Goal: Complete application form: Complete application form

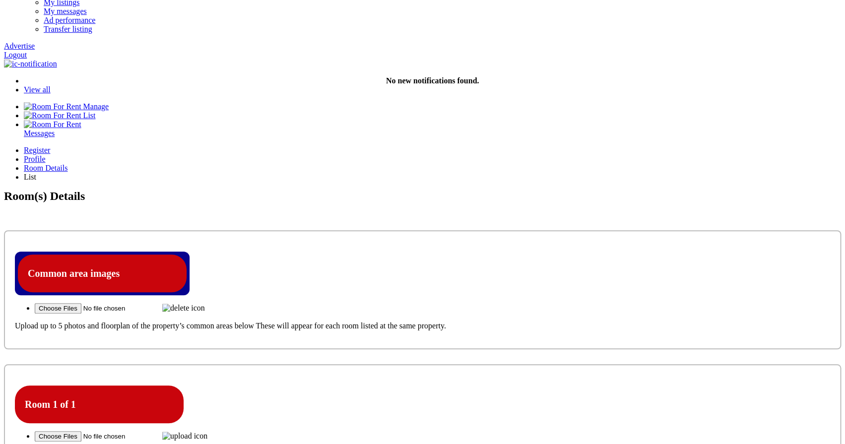
scroll to position [139, 0]
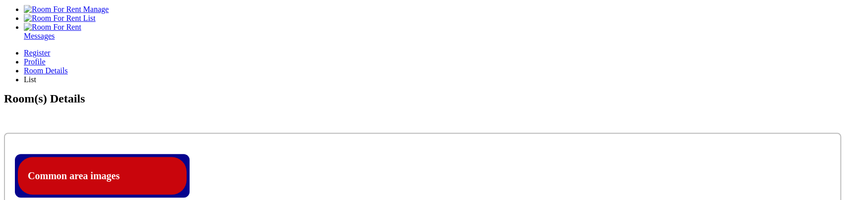
scroll to position [251, 0]
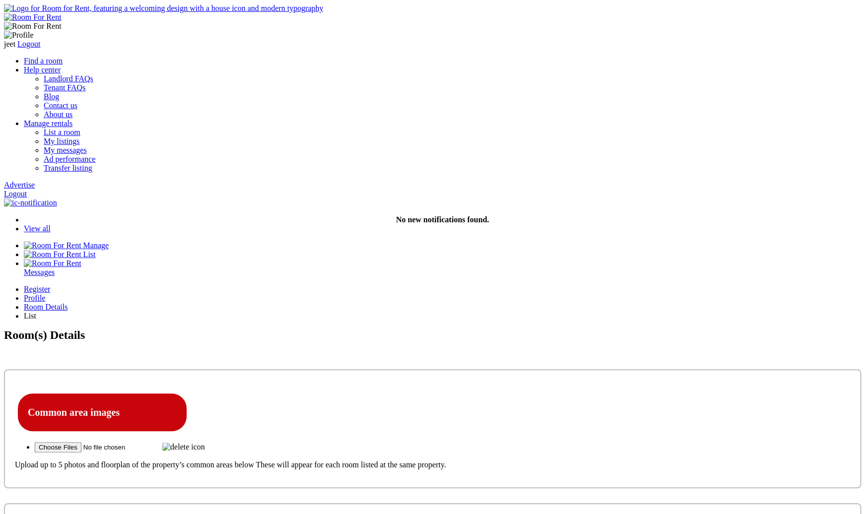
click at [205, 442] on img at bounding box center [183, 446] width 43 height 9
click at [160, 442] on input "file" at bounding box center [97, 447] width 125 height 10
type input "C:\fakepath\Screenshot 2025-09-15 at 7.41.24 PM.png"
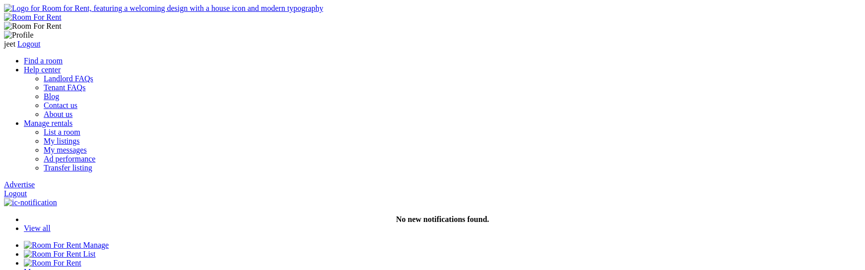
type input "C:\fakepath\Screenshot [DATE] 7.41.24 PM.png"
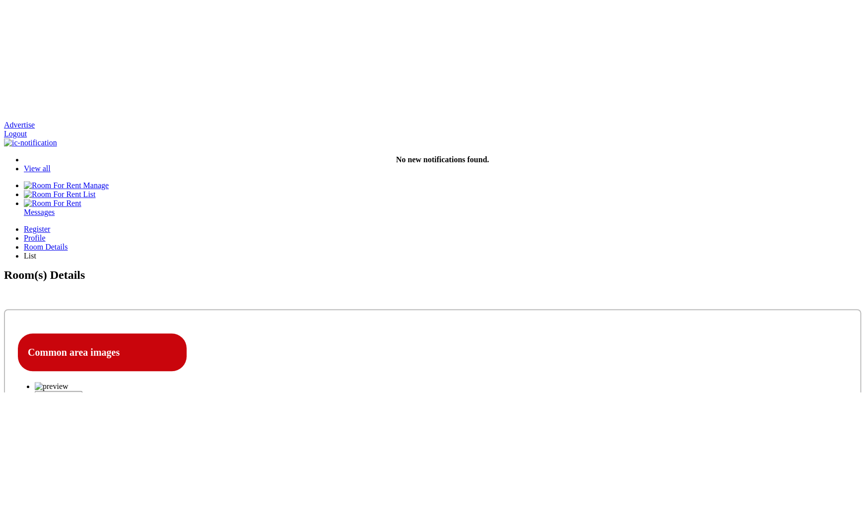
scroll to position [186, 0]
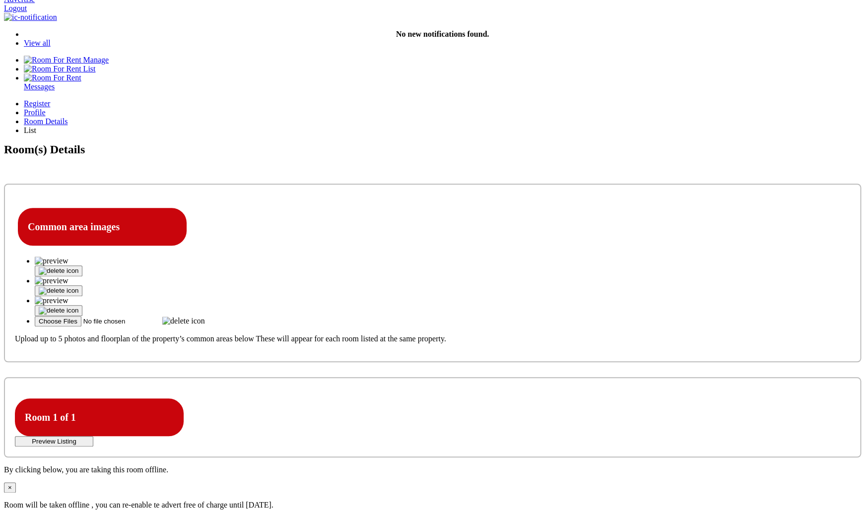
click at [25, 270] on icon at bounding box center [25, 398] width 0 height 0
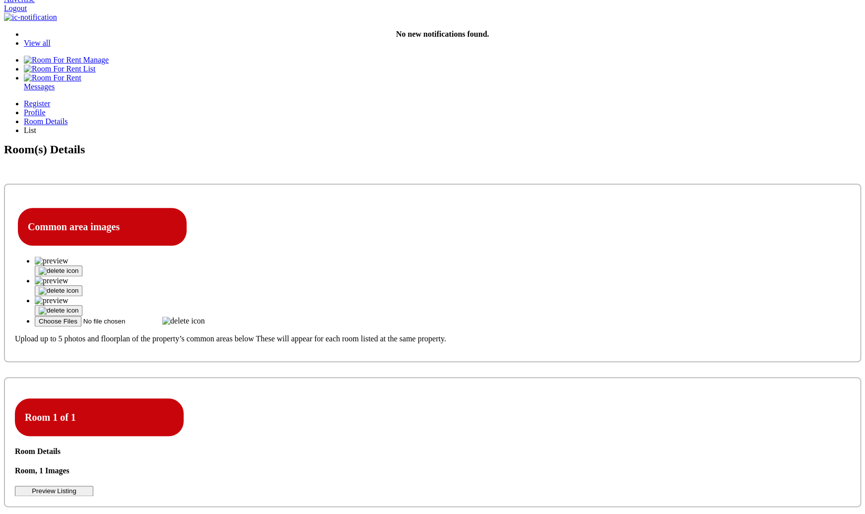
click at [15, 270] on icon at bounding box center [15, 466] width 0 height 0
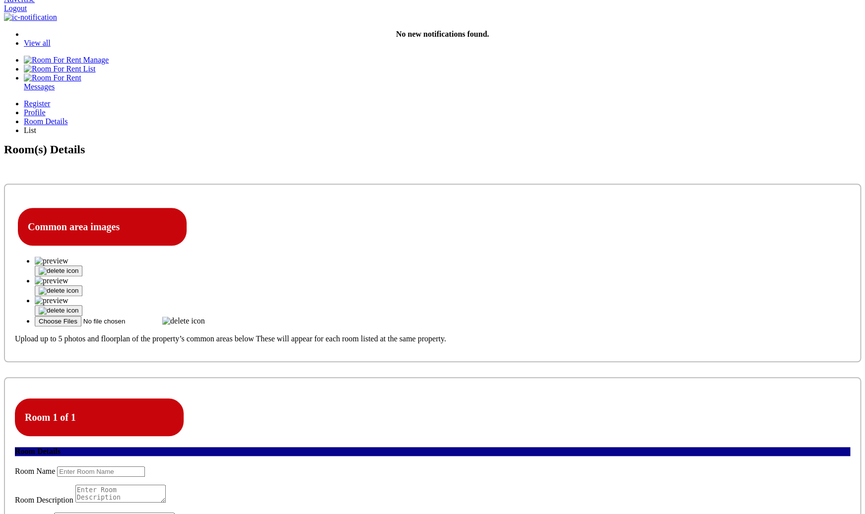
click at [145, 270] on input "text" at bounding box center [101, 471] width 88 height 10
type input "jeet"
type textarea "test"
select select "Ensuite Double Bedroom"
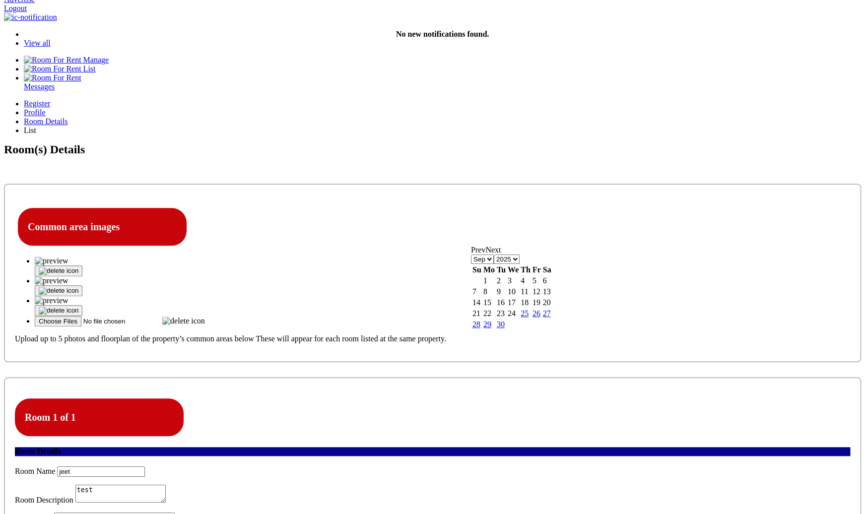
click at [528, 270] on link "25" at bounding box center [524, 313] width 8 height 8
type input "25-09-2025"
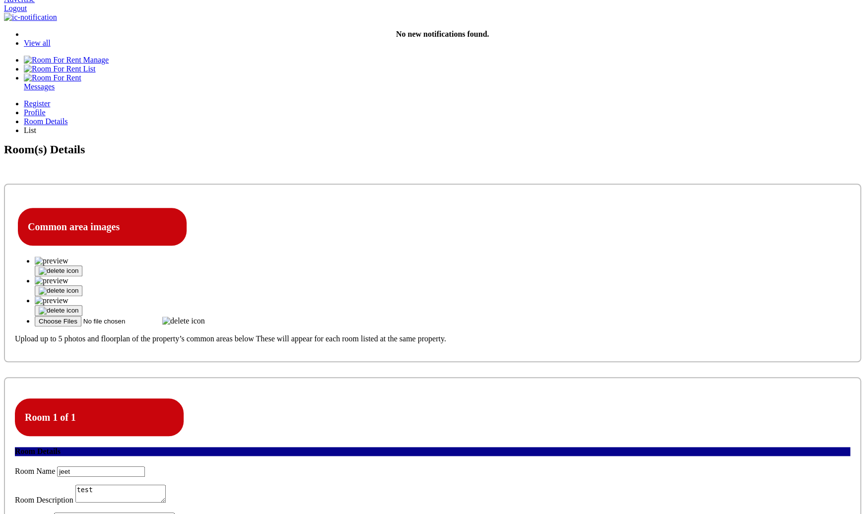
type input "100"
select select "Included"
type input "12"
select select "Yes"
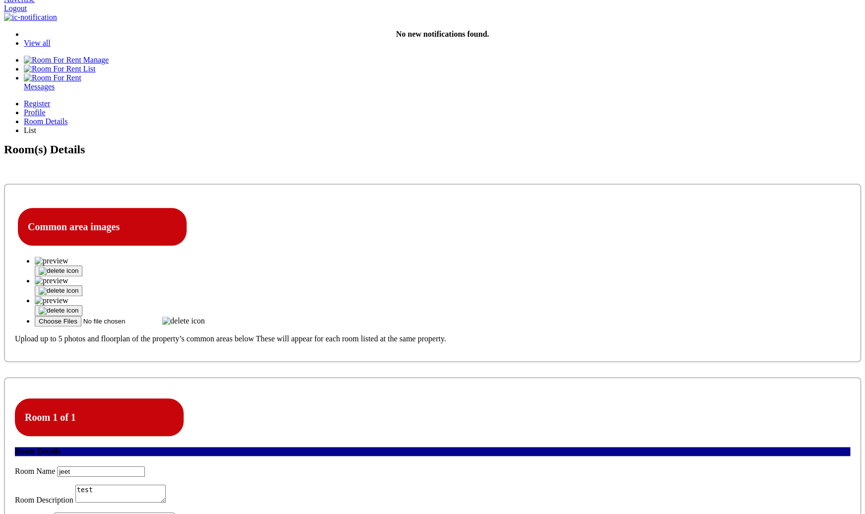
click option "Yes" at bounding box center [0, 0] width 0 height 0
type input "12"
select select "Yes"
click option "Yes" at bounding box center [0, 0] width 0 height 0
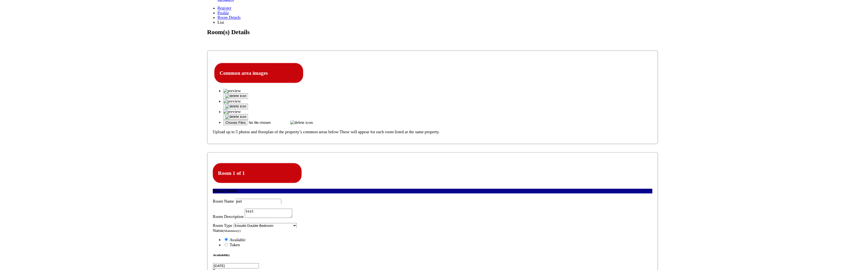
scroll to position [295, 0]
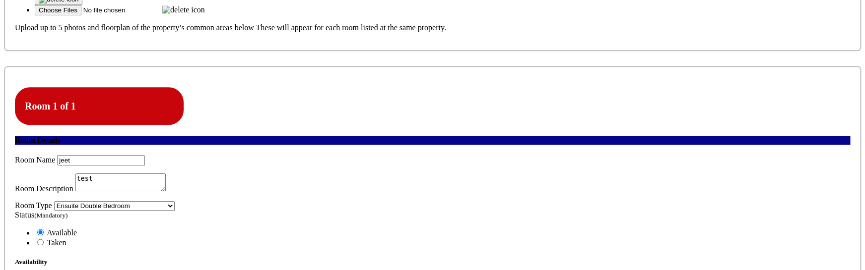
scroll to position [489, 0]
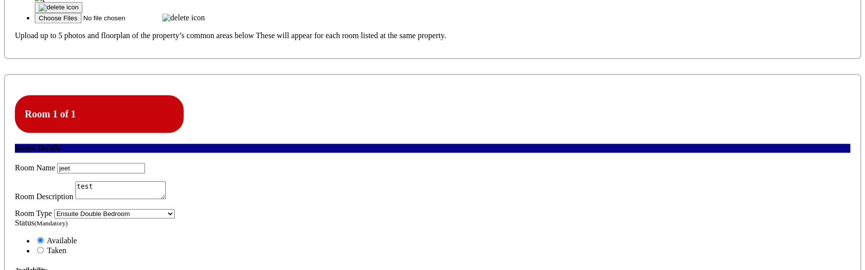
type input "C:\fakepath\Screenshot 2025-09-15 at 7.58.10 PM.png"
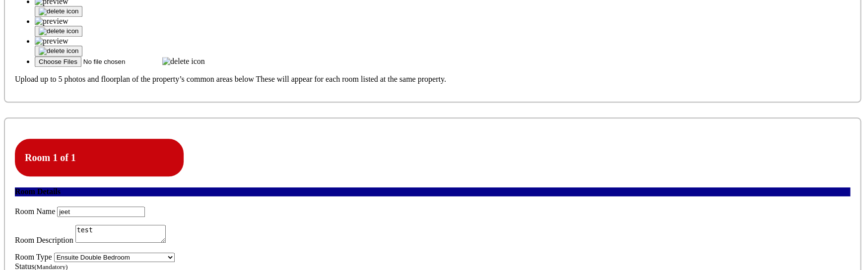
scroll to position [458, 0]
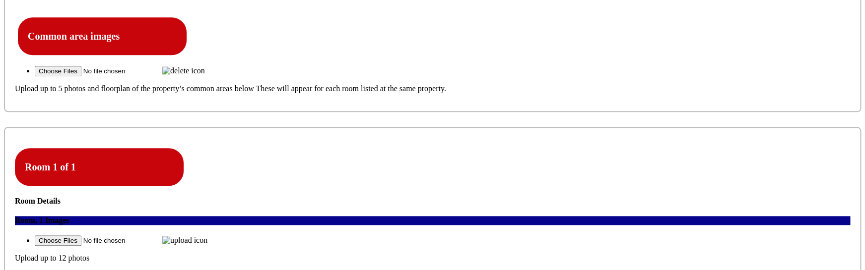
scroll to position [379, 0]
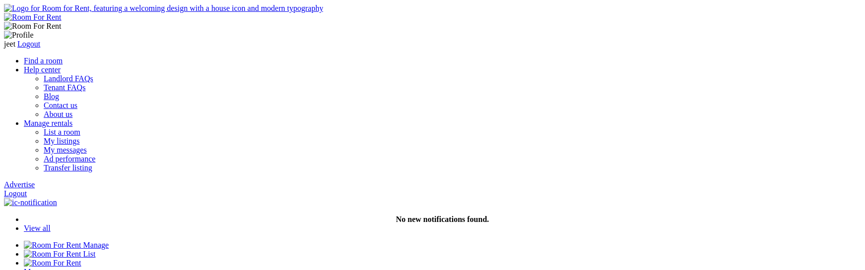
scroll to position [379, 0]
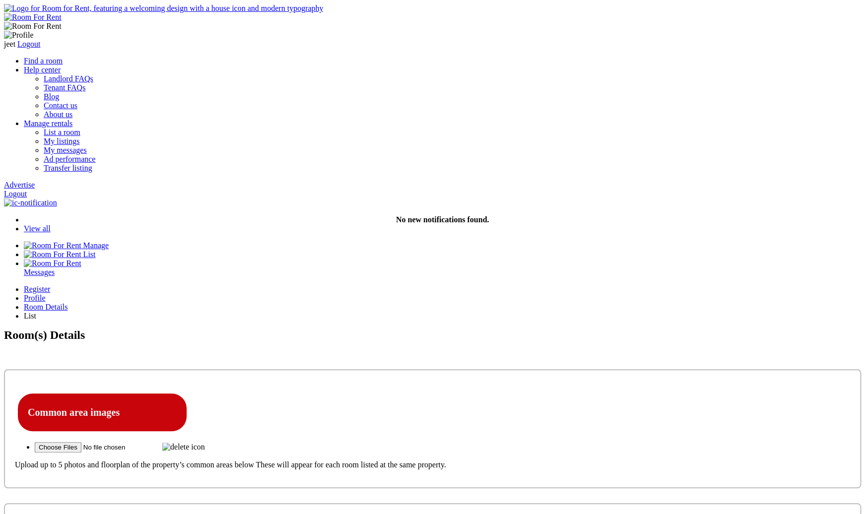
click at [205, 270] on img at bounding box center [183, 446] width 43 height 9
click at [160, 270] on input "file" at bounding box center [97, 447] width 125 height 10
type input "C:\fakepath\Screenshot 2025-09-15 at 7.35.20 PM.png"
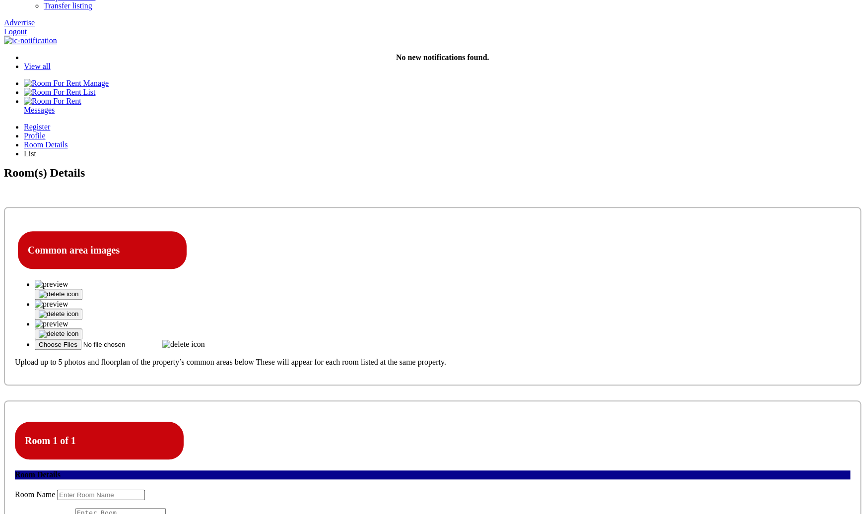
scroll to position [165, 0]
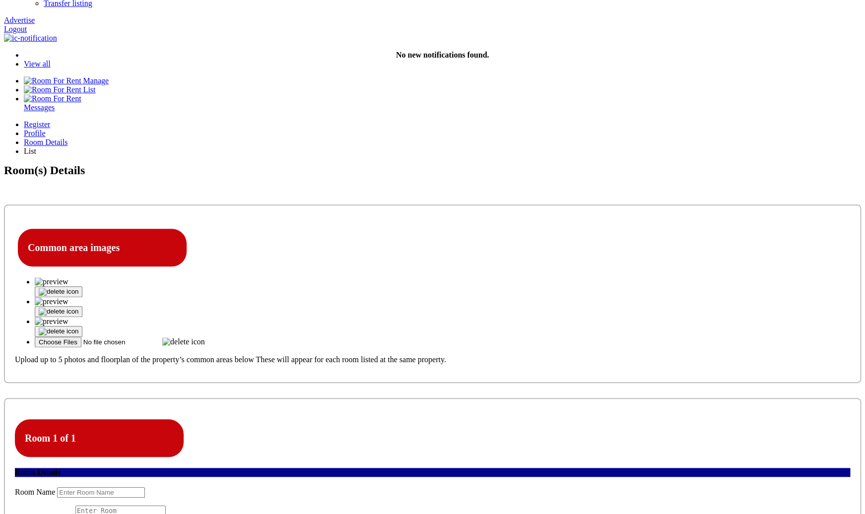
click at [145, 270] on input "text" at bounding box center [101, 492] width 88 height 10
type input "Jeet"
type textarea "asdasdasda"
select select "Ensuite Double Bedroom"
click option "Ensuite Double Bedroom" at bounding box center [0, 0] width 0 height 0
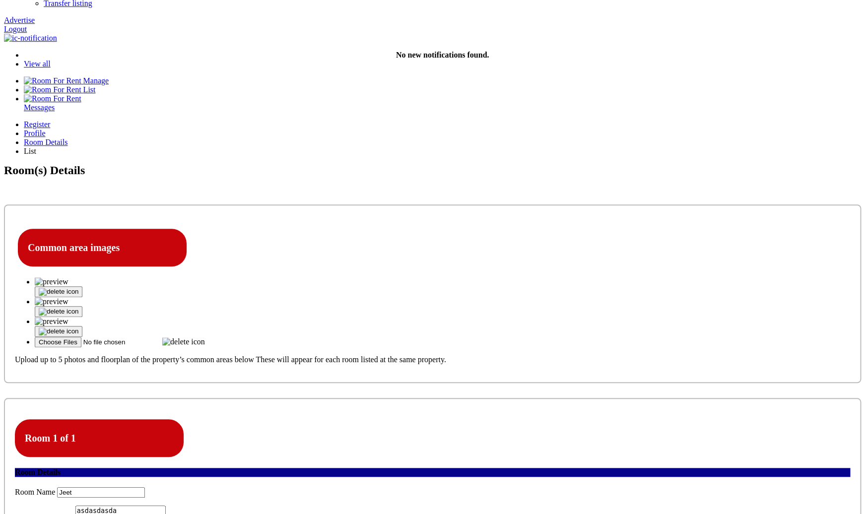
click at [528, 270] on link "25" at bounding box center [524, 334] width 8 height 8
type input "25-09-2025"
type input "123"
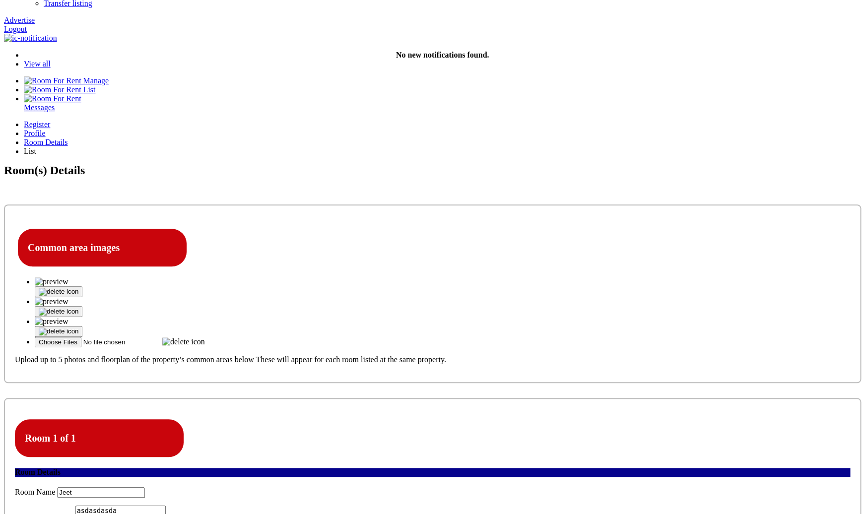
select select "Excluded"
click option "Excluded" at bounding box center [0, 0] width 0 height 0
type input "123"
select select "Yes"
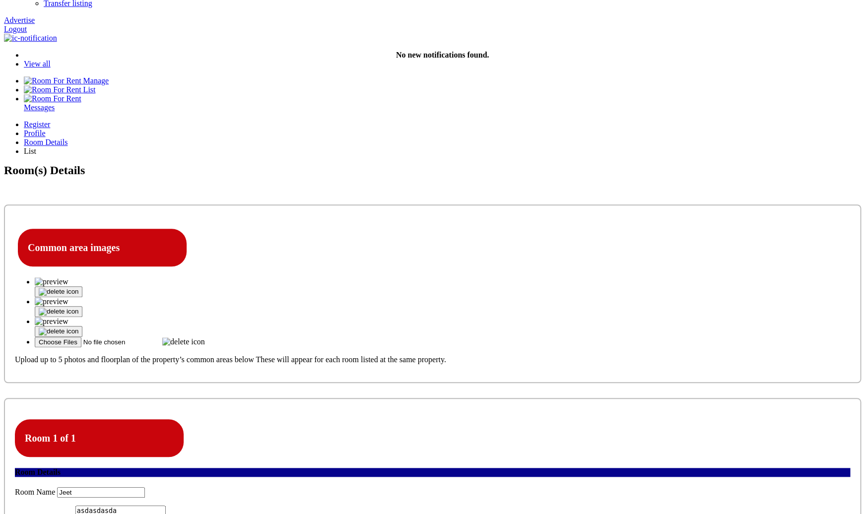
click option "Yes" at bounding box center [0, 0] width 0 height 0
type input "123"
select select "Yes"
click option "Yes" at bounding box center [0, 0] width 0 height 0
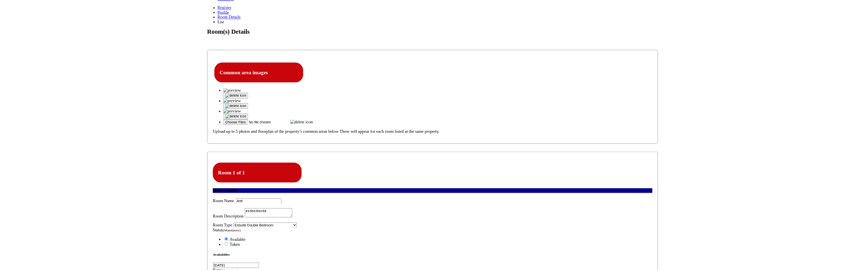
scroll to position [277, 0]
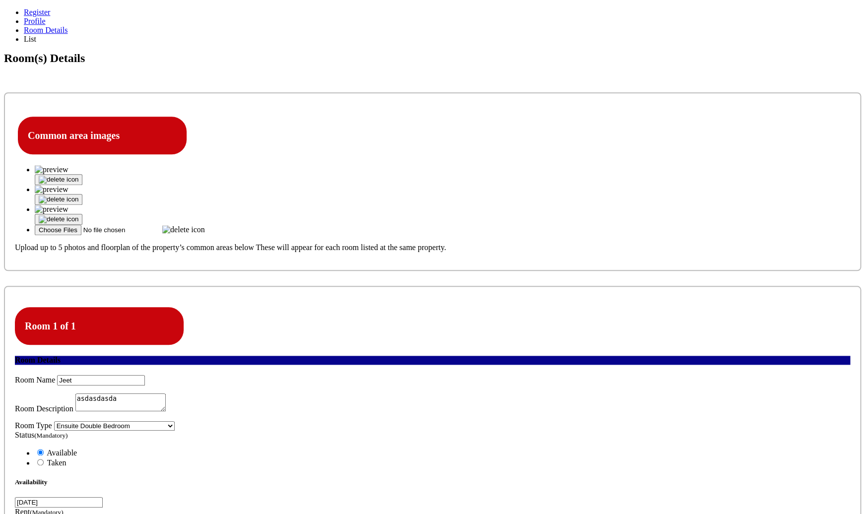
type input "C:\fakepath\Screenshot [DATE] 7.41.24 PM.png"
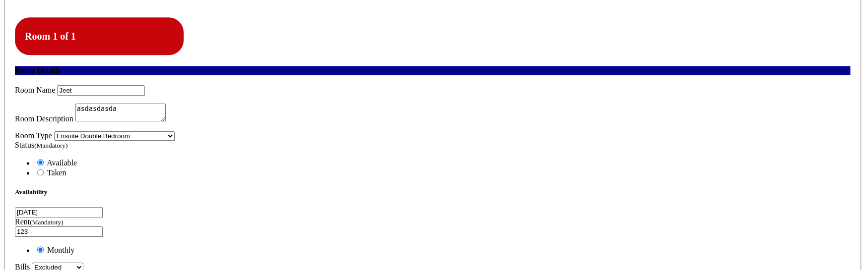
scroll to position [569, 0]
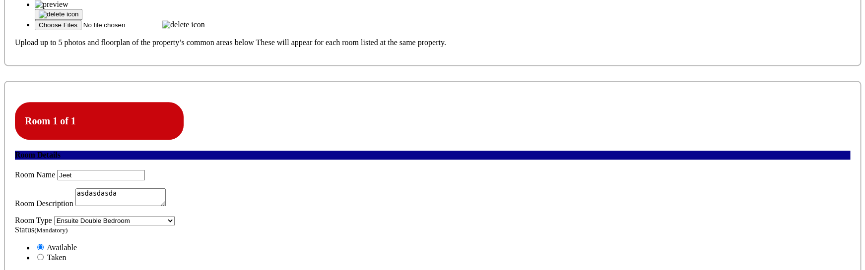
scroll to position [470, 0]
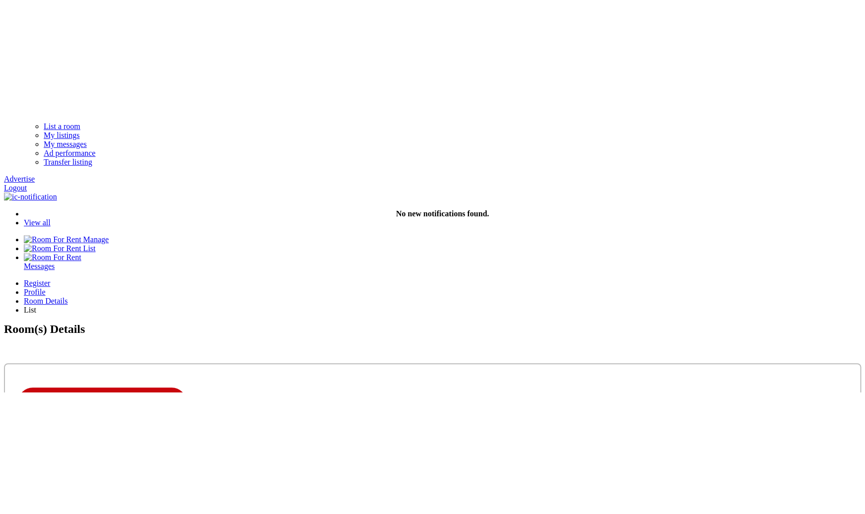
scroll to position [126, 0]
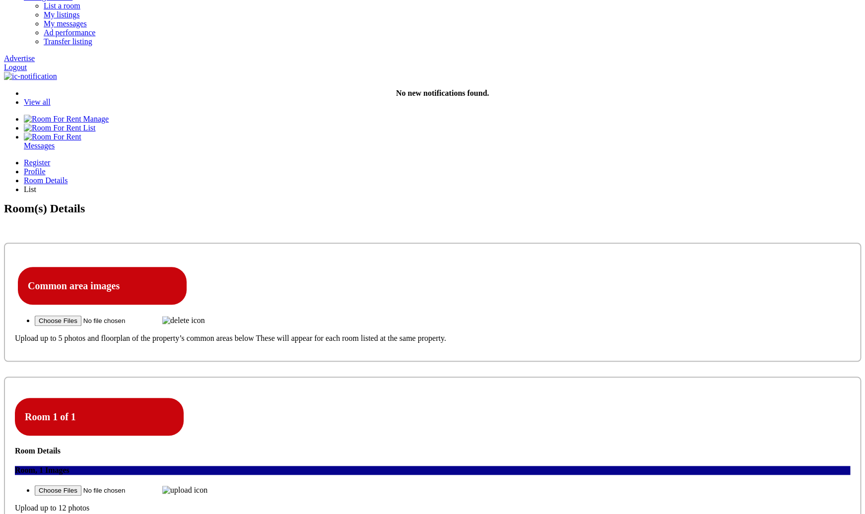
click at [205, 270] on label at bounding box center [183, 320] width 43 height 8
click at [160, 270] on input "file" at bounding box center [97, 320] width 125 height 10
type input "C:\fakepath\Screenshot [DATE] 7.41.24 PM.png"
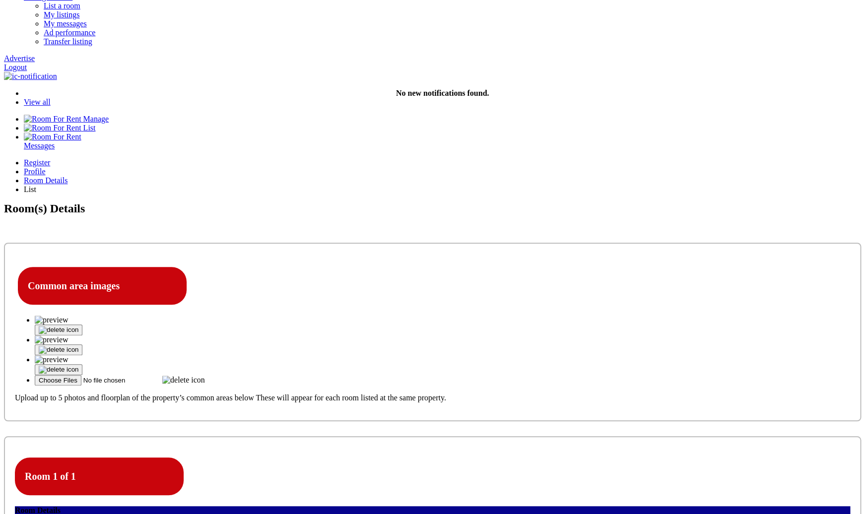
select select "Ensuite Single Bedroom"
click option "Ensuite Single Bedroom" at bounding box center [0, 0] width 0 height 0
click at [528, 270] on link "25" at bounding box center [524, 372] width 8 height 8
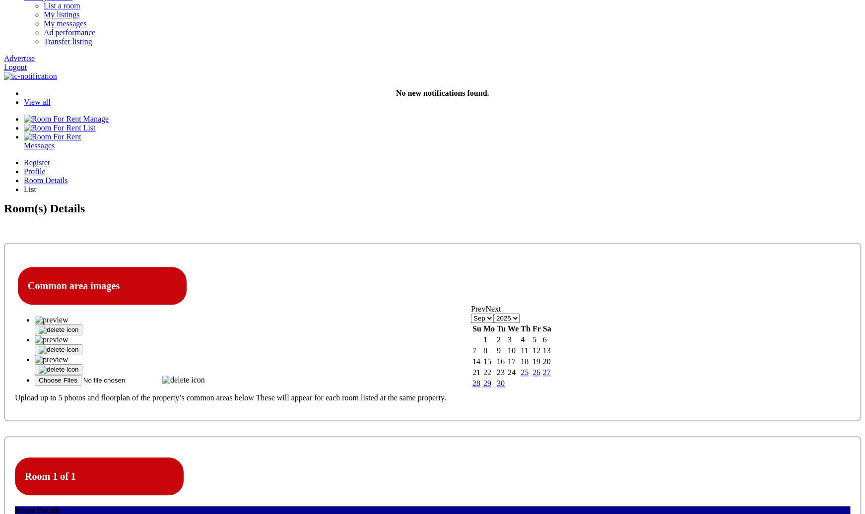
type input "25-09-2025"
click option "Excluded" at bounding box center [0, 0] width 0 height 0
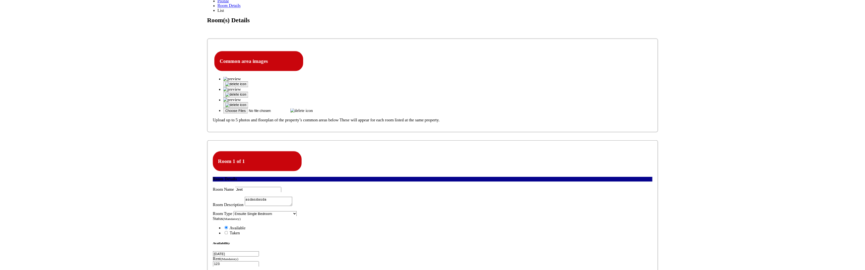
scroll to position [300, 0]
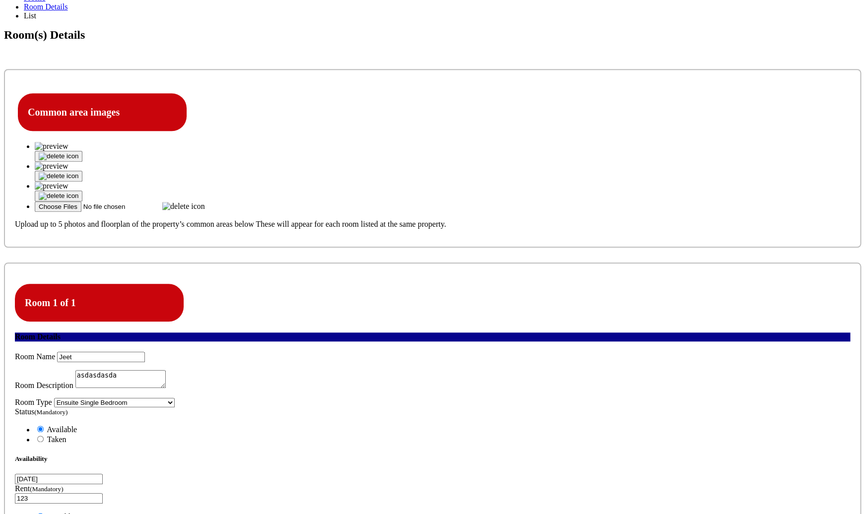
type input "C:\fakepath\Screenshot [DATE] 7.58.10 PM.png"
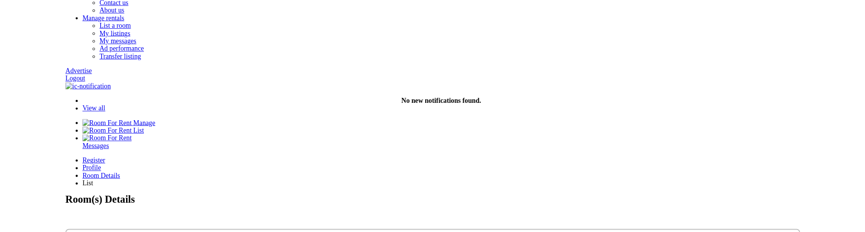
scroll to position [96, 0]
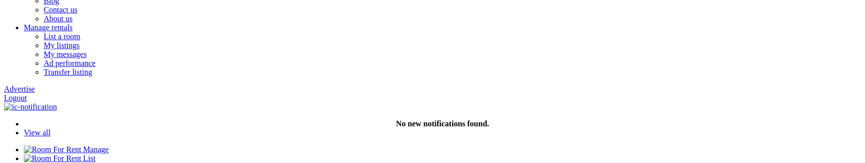
type input "C:\fakepath\Screenshot [DATE] 7.41.24 PM.png"
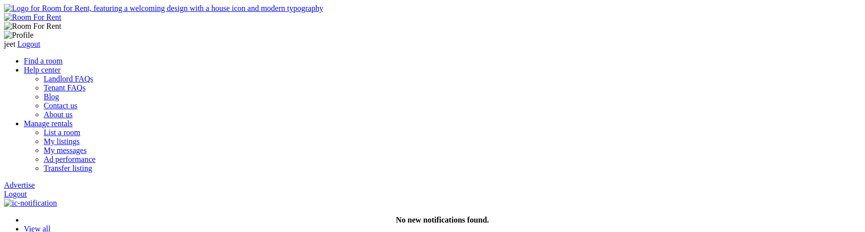
scroll to position [96, 0]
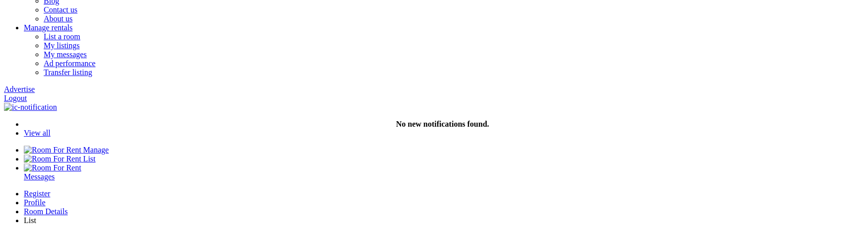
type input "C:\fakepath\Screenshot [DATE] 7.41.24 PM.png"
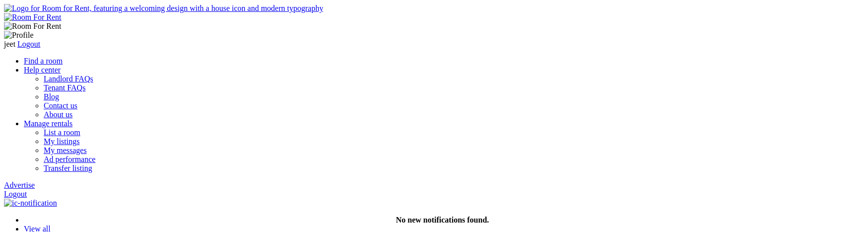
scroll to position [96, 0]
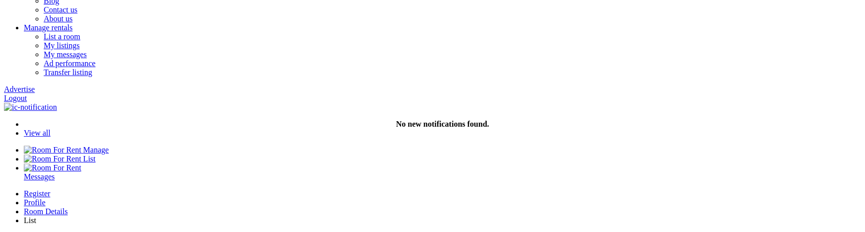
type input "C:\fakepath\Screenshot [DATE] 7.41.24 PM.png"
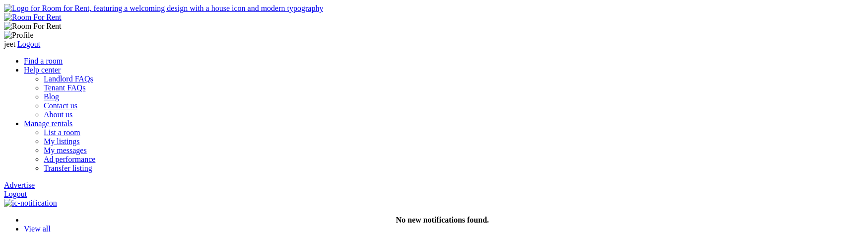
scroll to position [96, 0]
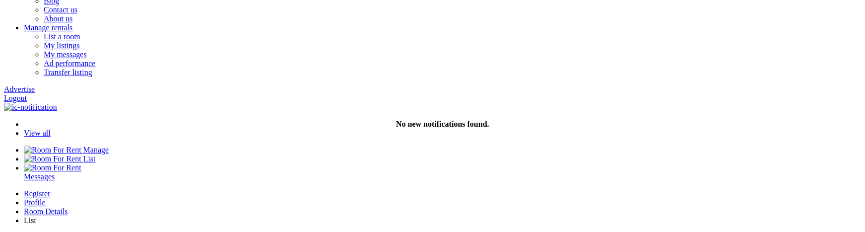
type input "C:\fakepath\Screenshot [DATE] 7.58.10 PM.png"
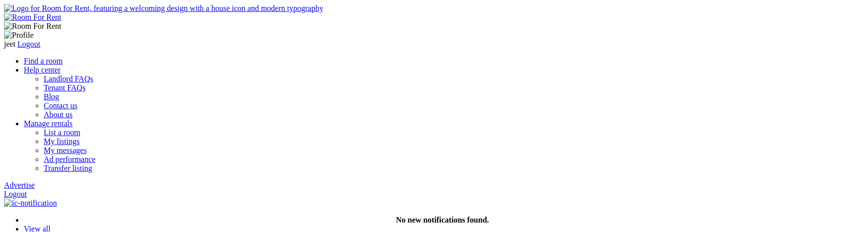
scroll to position [96, 0]
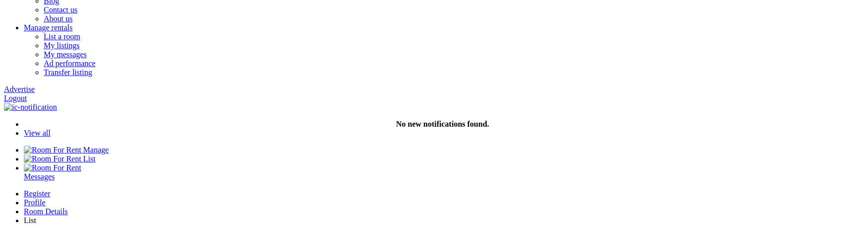
type input "C:\fakepath\Screenshot [DATE] 7.58.10 PM.png"
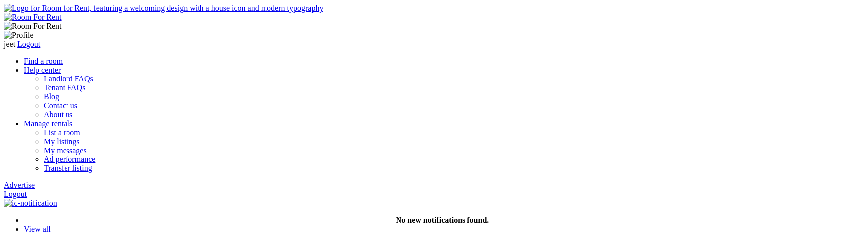
scroll to position [96, 0]
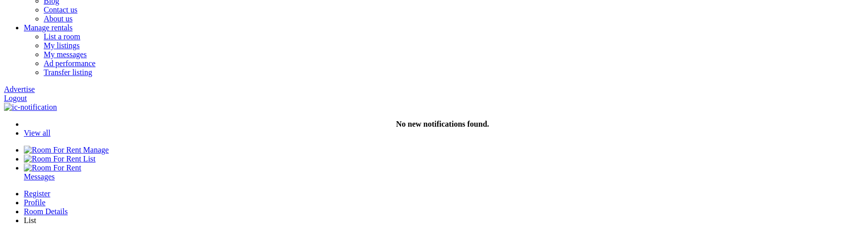
type input "C:\fakepath\Screenshot [DATE] 7.58.10 PM.png"
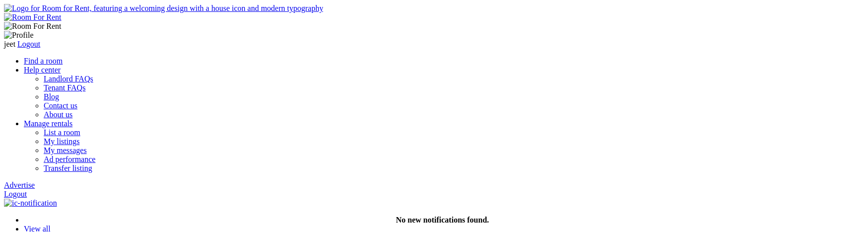
scroll to position [96, 0]
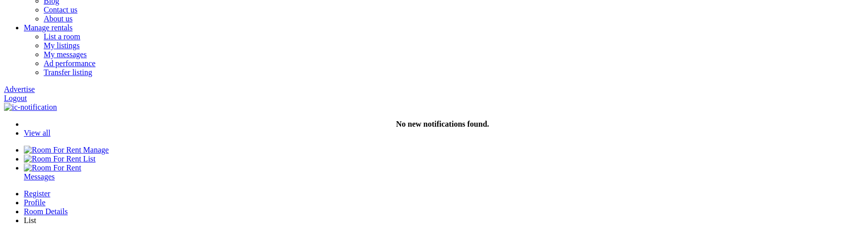
type input "C:\fakepath\Screenshot [DATE] 7.41.24 PM.png"
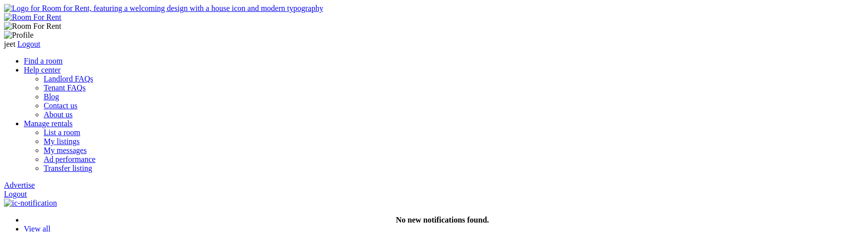
scroll to position [96, 0]
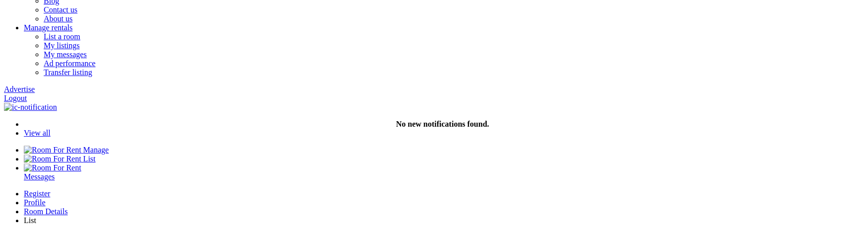
type input "C:\fakepath\Screenshot [DATE] 7.41.24 PM.png"
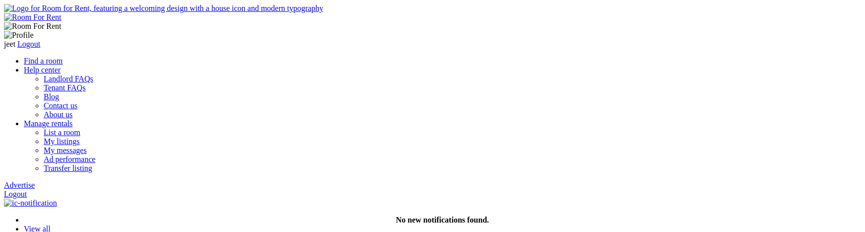
scroll to position [96, 0]
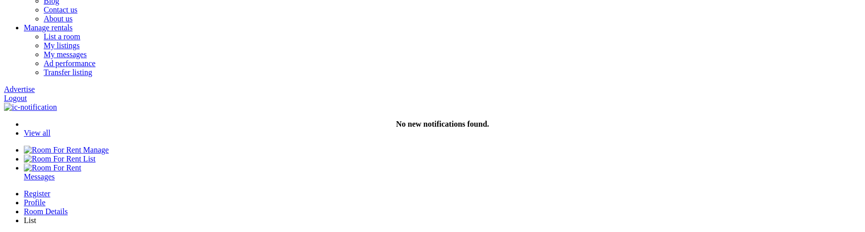
type input "C:\fakepath\Screenshot [DATE] 8.33.40 PM.png"
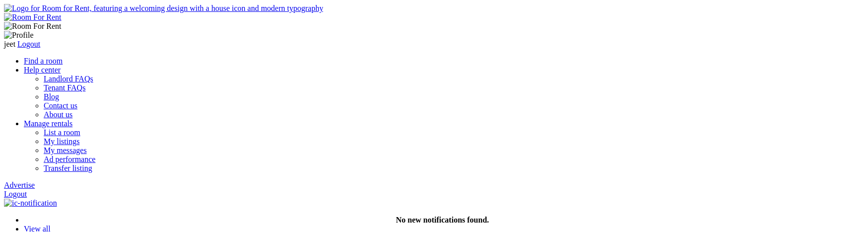
scroll to position [96, 0]
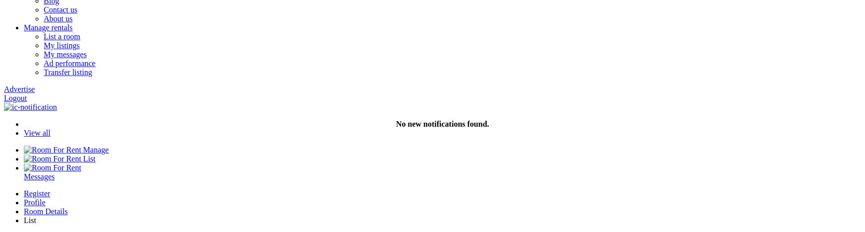
type input "C:\fakepath\Screenshot [DATE] 10.01.08 AM.png"
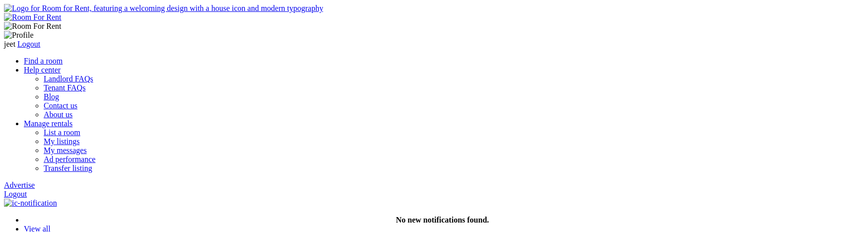
scroll to position [96, 0]
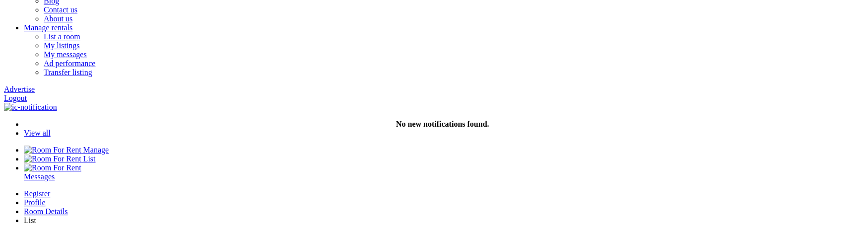
type input "C:\fakepath\Screenshot [DATE] 7.58.10 PM.png"
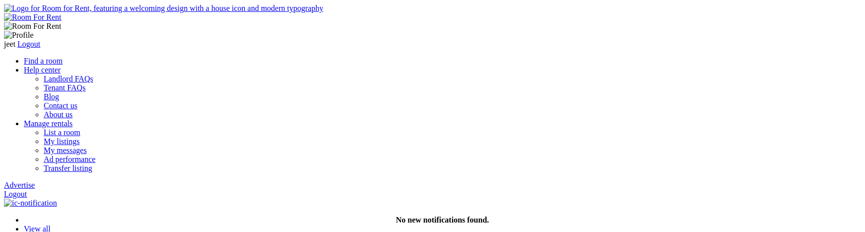
scroll to position [96, 0]
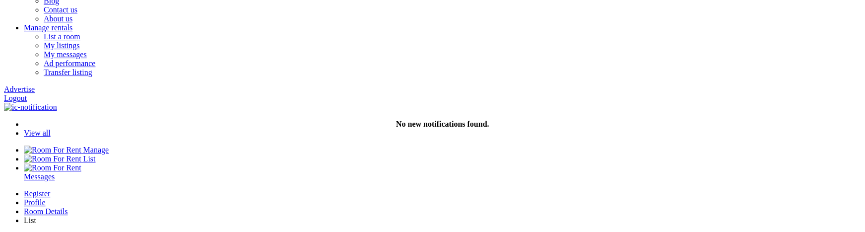
type input "C:\fakepath\Screenshot [DATE] 7.41.24 PM.png"
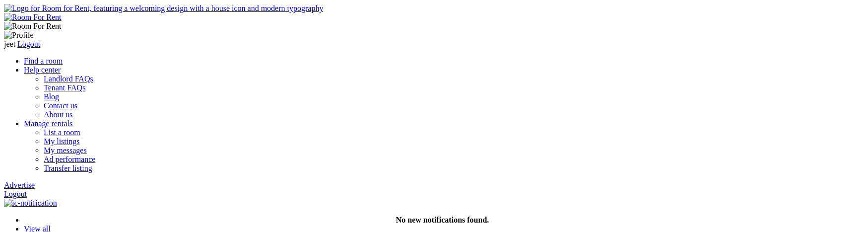
scroll to position [96, 0]
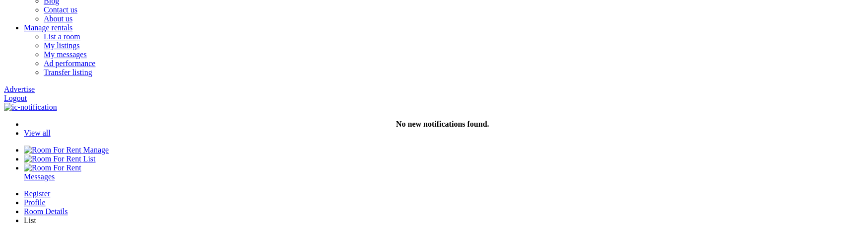
type input "C:\fakepath\Screenshot [DATE] 7.58.10 PM.png"
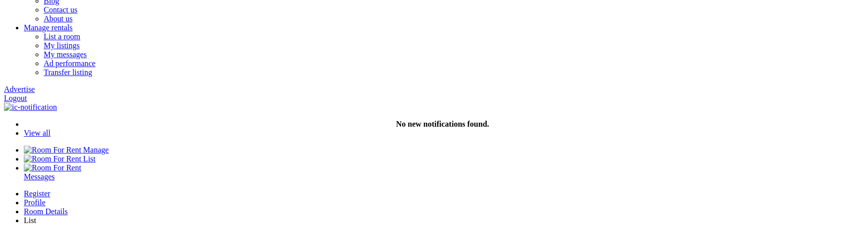
type input "C:\fakepath\Screenshot [DATE] 7.58.10 PM.png"
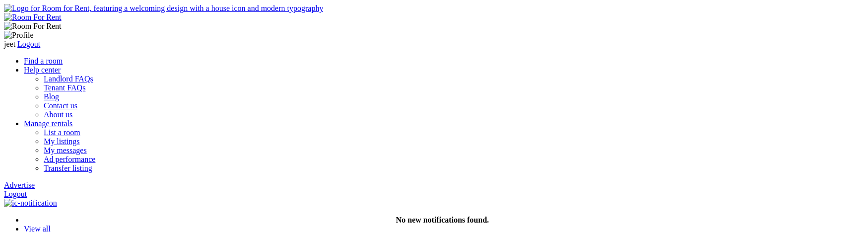
scroll to position [96, 0]
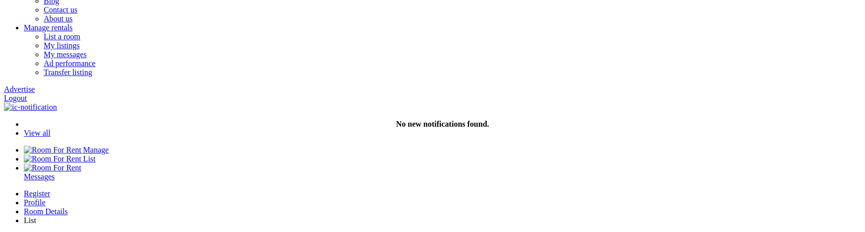
type input "C:\fakepath\Screenshot [DATE] 7.58.10 PM.png"
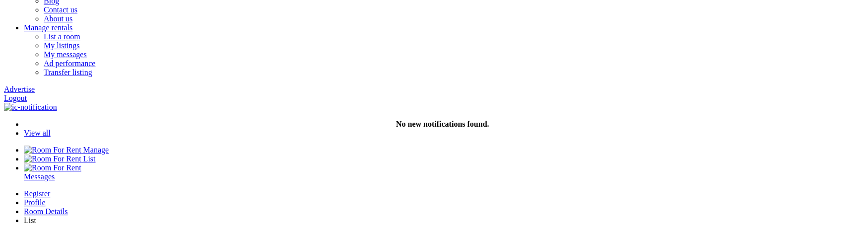
type input "C:\fakepath\Screenshot [DATE] 7.41.24 PM.png"
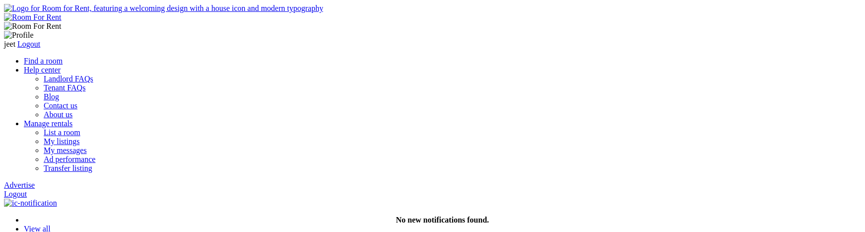
scroll to position [96, 0]
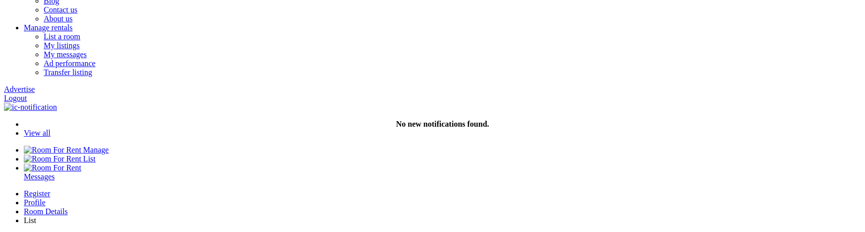
type input "C:\fakepath\Screenshot [DATE] 7.58.10 PM.png"
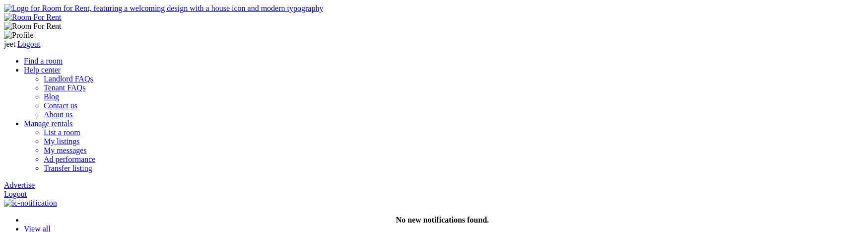
scroll to position [96, 0]
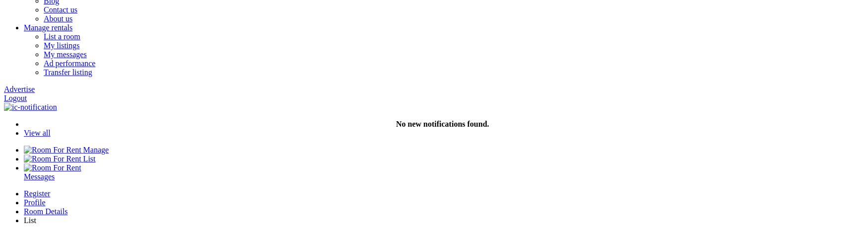
type input "C:\fakepath\Screenshot [DATE] 7.58.10 PM.png"
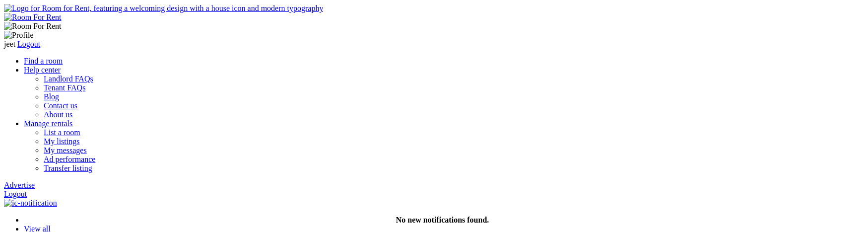
scroll to position [96, 0]
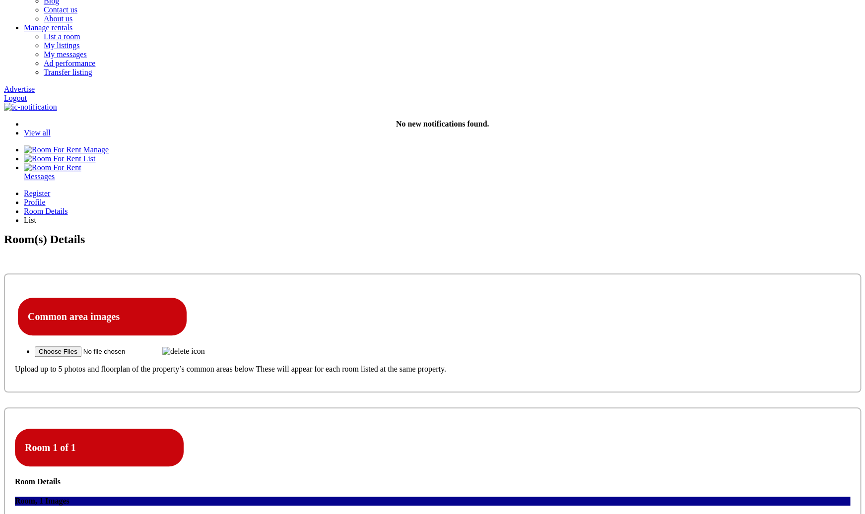
click at [205, 231] on img at bounding box center [183, 351] width 43 height 9
click at [160, 231] on input "file" at bounding box center [97, 351] width 125 height 10
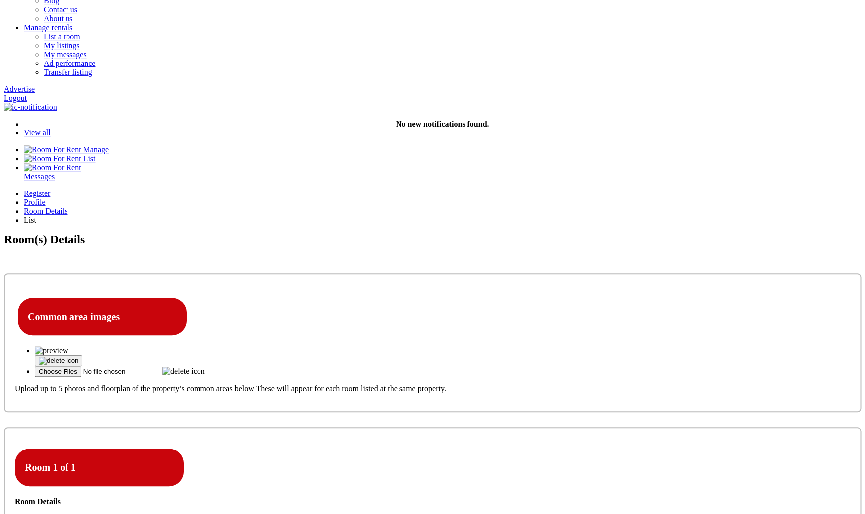
click at [196, 231] on p "Upload up to 5 photos and floorplan of the property’s common areas below These …" at bounding box center [432, 388] width 835 height 9
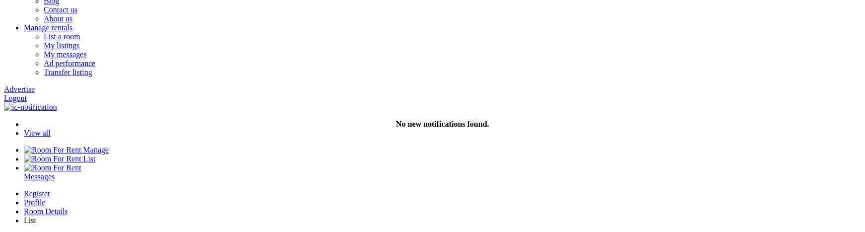
type input "C:\fakepath\Screenshot [DATE] 7.41.24 PM.png"
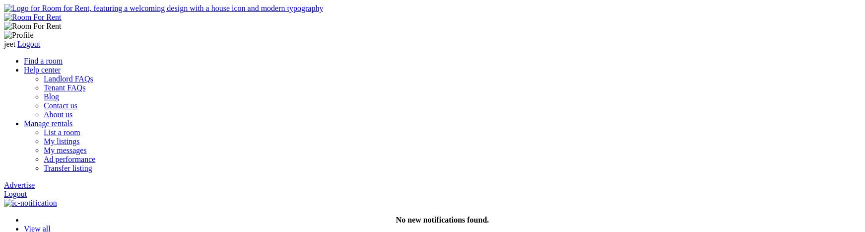
scroll to position [96, 0]
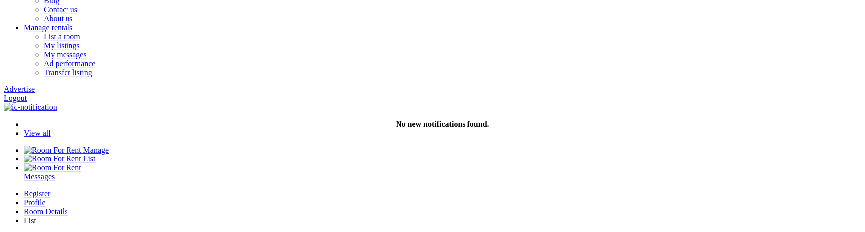
type input "C:\fakepath\Screenshot 2025-09-15 at 7.58.10 PM.png"
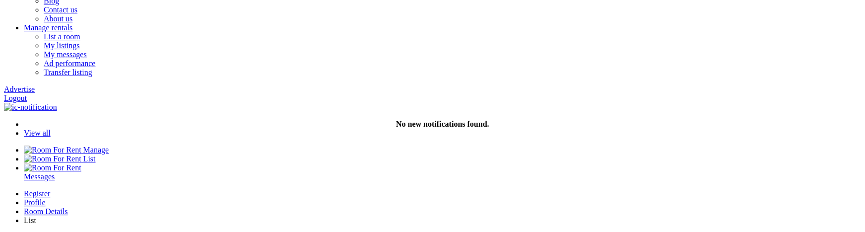
scroll to position [96, 0]
type input "C:\fakepath\Screenshot [DATE] 7.41.24 PM.png"
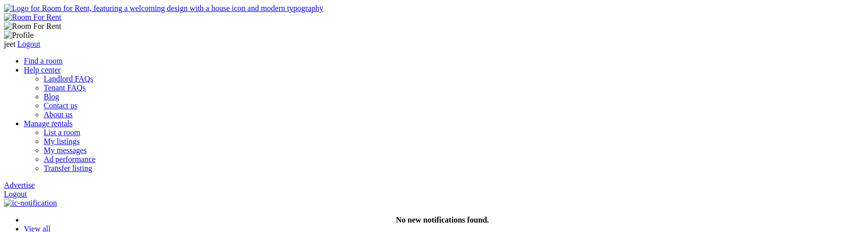
scroll to position [96, 0]
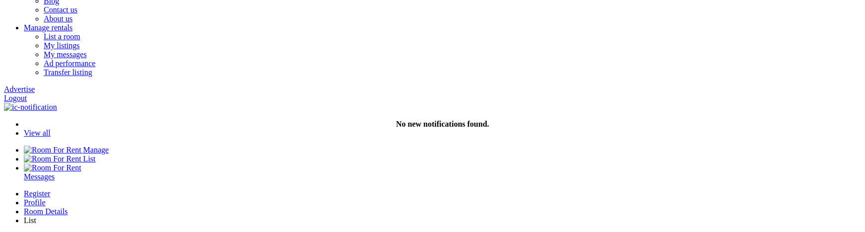
type input "C:\fakepath\Screenshot 2025-09-15 at 7.58.10 PM.png"
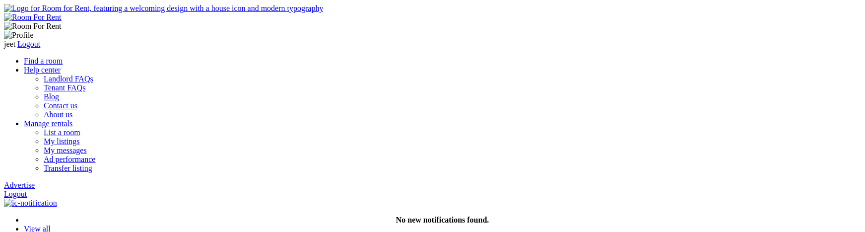
scroll to position [96, 0]
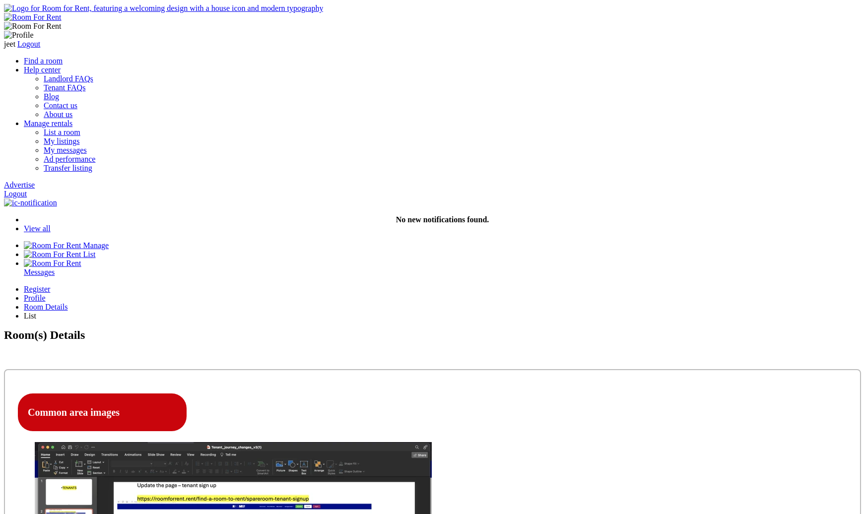
scroll to position [96, 0]
